Goal: Task Accomplishment & Management: Use online tool/utility

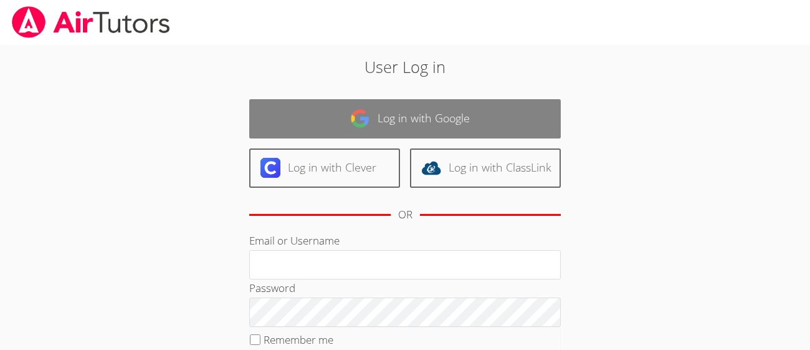
click at [408, 105] on link "Log in with Google" at bounding box center [405, 118] width 312 height 39
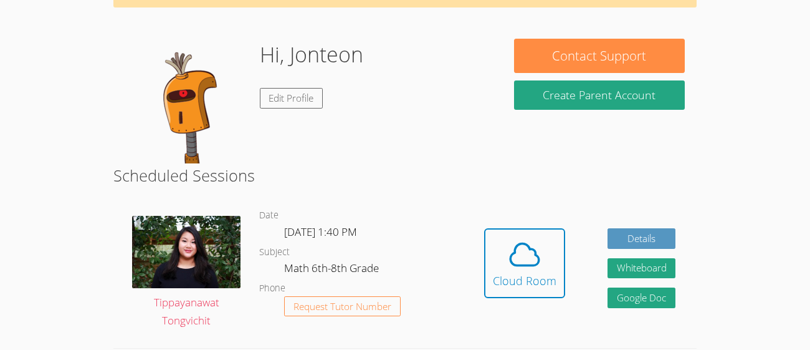
scroll to position [82, 0]
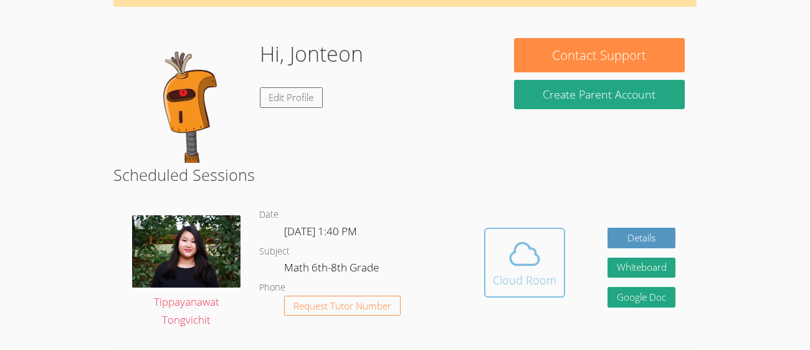
click at [505, 270] on span at bounding box center [525, 253] width 64 height 35
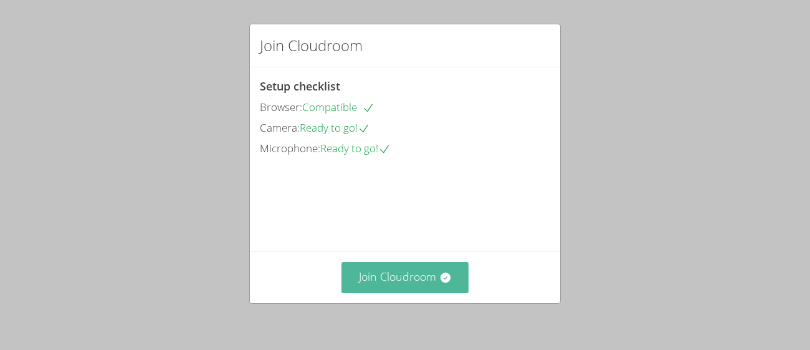
click at [443, 280] on icon at bounding box center [445, 277] width 10 height 10
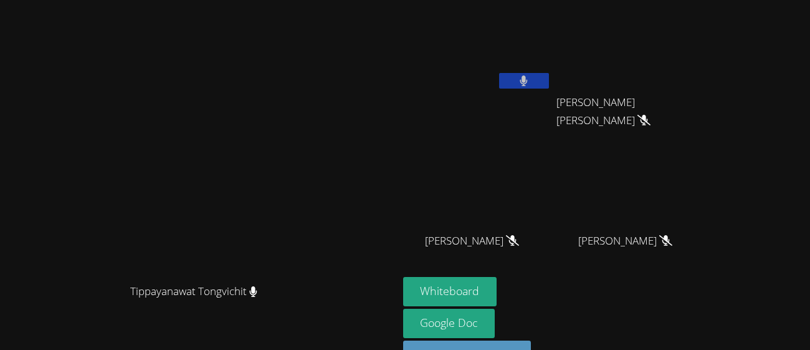
click at [549, 87] on button at bounding box center [524, 81] width 50 height 16
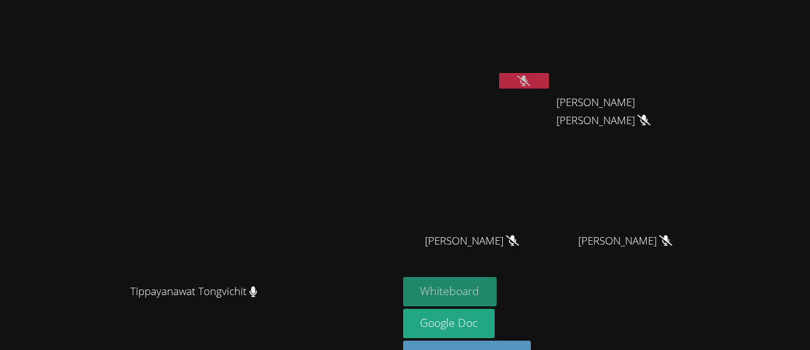
click at [497, 297] on button "Whiteboard" at bounding box center [450, 291] width 94 height 29
